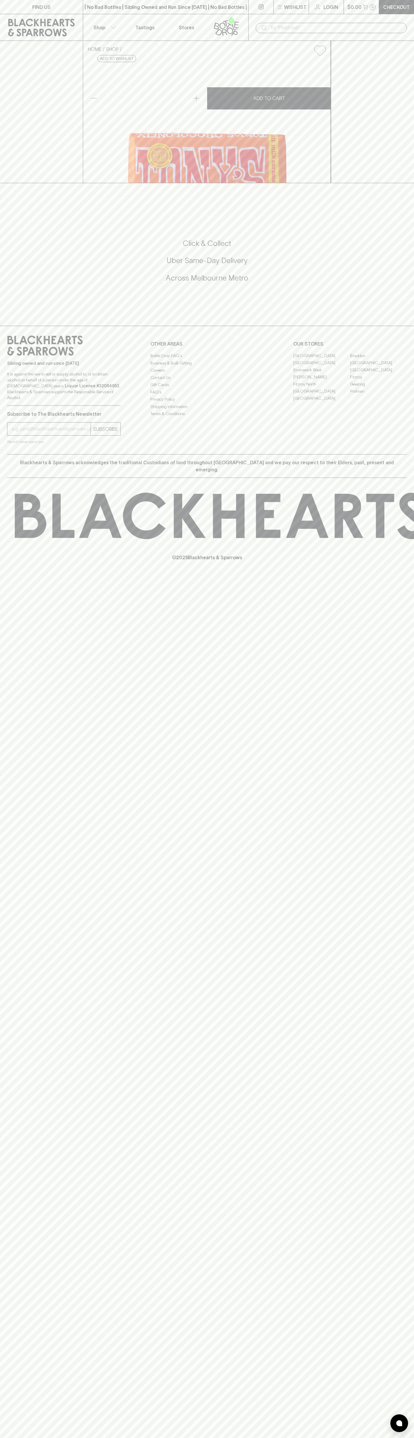
click at [322, 388] on link "Fitzroy North" at bounding box center [321, 384] width 57 height 7
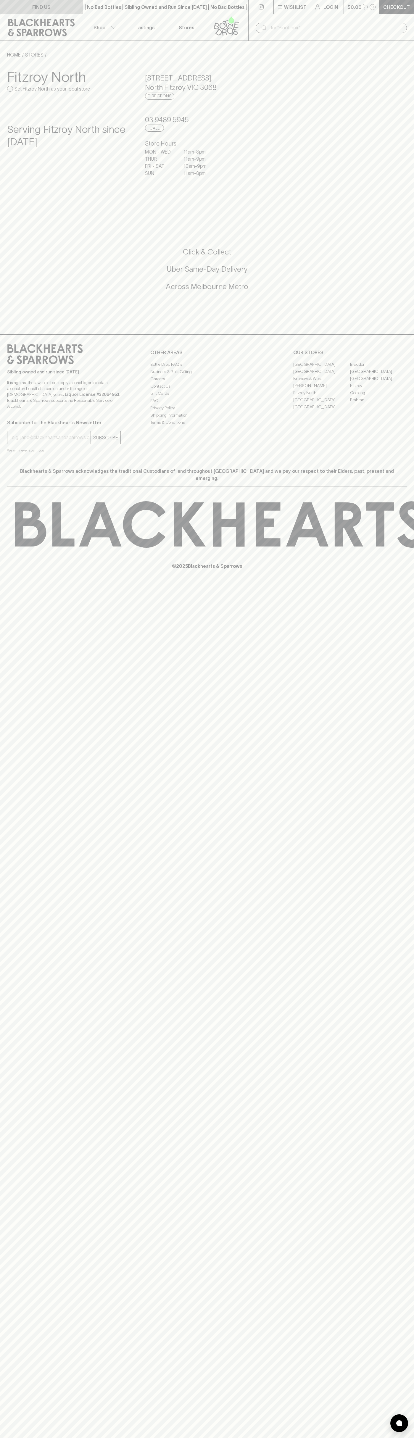
click at [1, 10] on link "FIND US" at bounding box center [41, 7] width 83 height 14
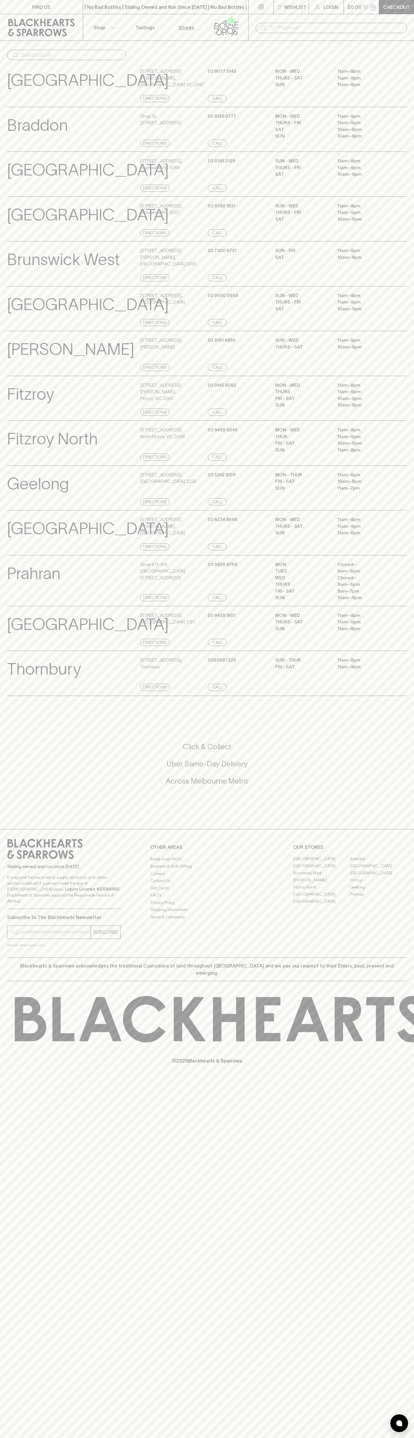
click at [332, 1438] on html "FIND US | No Bad Bottles | Sibling Owned and Run Since [DATE] | No Bad Bottles …" at bounding box center [207, 719] width 414 height 1438
click at [28, 757] on div "Click & Collect Uber Same-Day Delivery Across [GEOGRAPHIC_DATA] Metro" at bounding box center [207, 767] width 400 height 99
